Goal: Information Seeking & Learning: Find specific fact

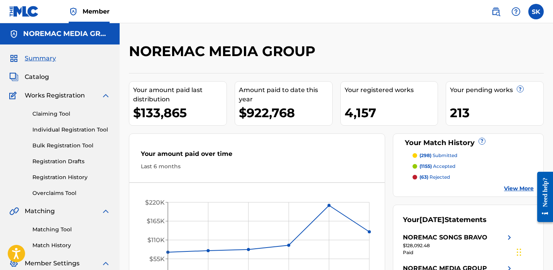
click at [51, 128] on link "Individual Registration Tool" at bounding box center [71, 130] width 78 height 8
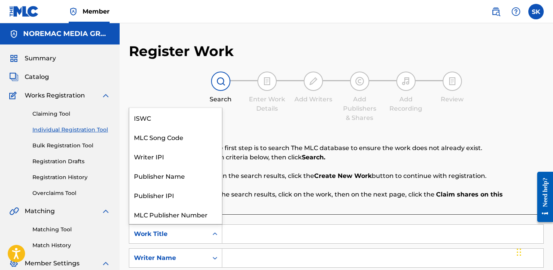
click at [186, 229] on div "Work Title" at bounding box center [169, 233] width 70 height 9
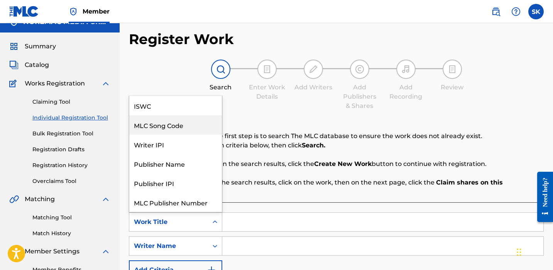
click at [170, 116] on div "MLC Song Code" at bounding box center [175, 124] width 93 height 19
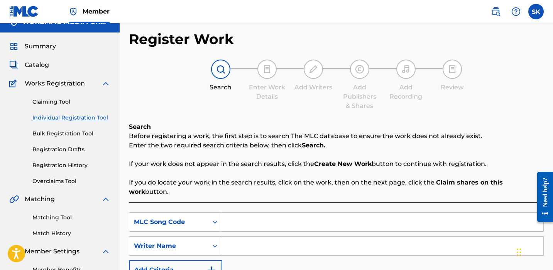
scroll to position [27, 0]
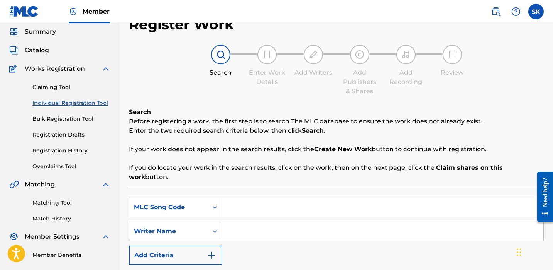
click at [236, 198] on input "Search Form" at bounding box center [382, 207] width 321 height 19
paste input "X9720W"
type input "X9720W"
click at [230, 223] on input "Search Form" at bounding box center [382, 231] width 321 height 19
type input "[PERSON_NAME]"
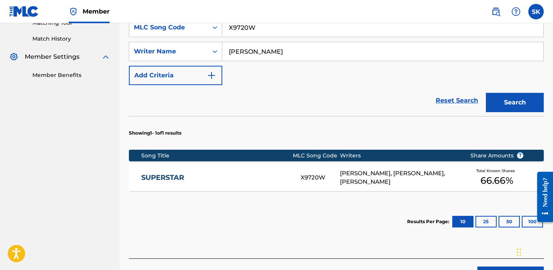
scroll to position [207, 0]
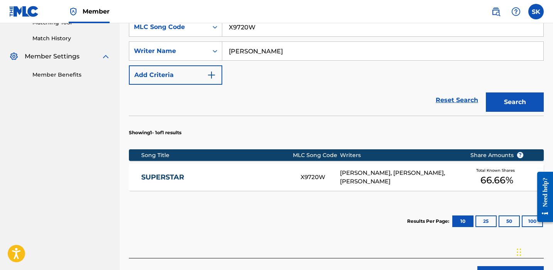
click at [286, 163] on div "SUPERSTAR X9720W [PERSON_NAME], [PERSON_NAME], [PERSON_NAME] Total Known Shares…" at bounding box center [336, 176] width 415 height 27
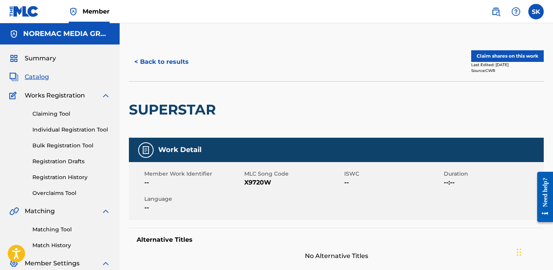
drag, startPoint x: 176, startPoint y: 50, endPoint x: 176, endPoint y: 57, distance: 6.6
click at [176, 50] on div "< Back to results Claim shares on this work Last Edited: [DATE] Source: CWR" at bounding box center [336, 61] width 415 height 39
click at [176, 65] on button "< Back to results" at bounding box center [161, 61] width 65 height 19
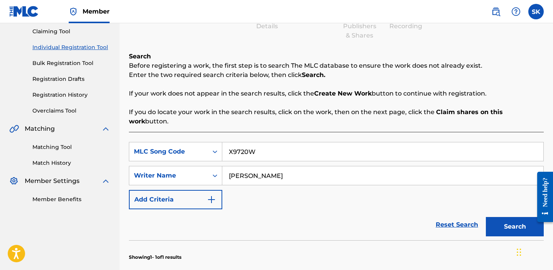
click at [259, 142] on input "X9720W" at bounding box center [382, 151] width 321 height 19
click at [308, 145] on input "X9720W" at bounding box center [382, 151] width 321 height 19
paste input "C2645I"
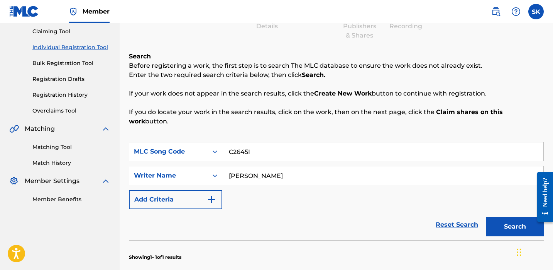
type input "C2645I"
type input "t"
type input "[PERSON_NAME]"
click at [486, 217] on button "Search" at bounding box center [515, 226] width 58 height 19
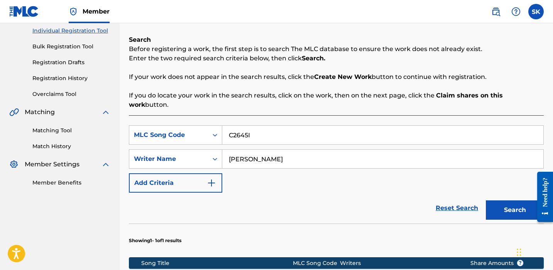
scroll to position [163, 0]
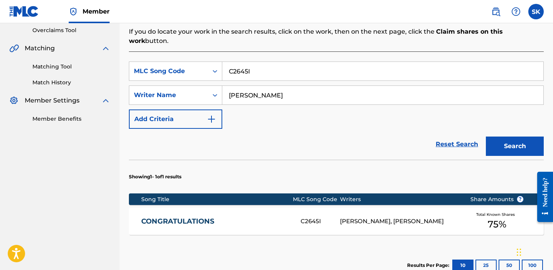
click at [293, 207] on div "CONGRATULATIONS C2645I [PERSON_NAME], [PERSON_NAME] Total Known Shares 75 %" at bounding box center [336, 220] width 415 height 27
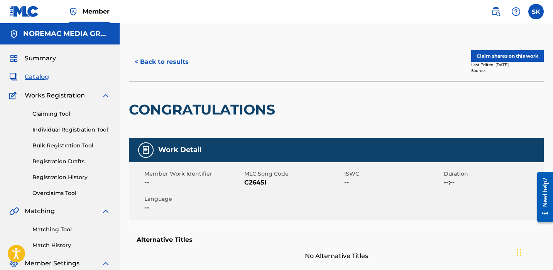
click at [158, 70] on button "< Back to results" at bounding box center [161, 61] width 65 height 19
